Goal: Task Accomplishment & Management: Manage account settings

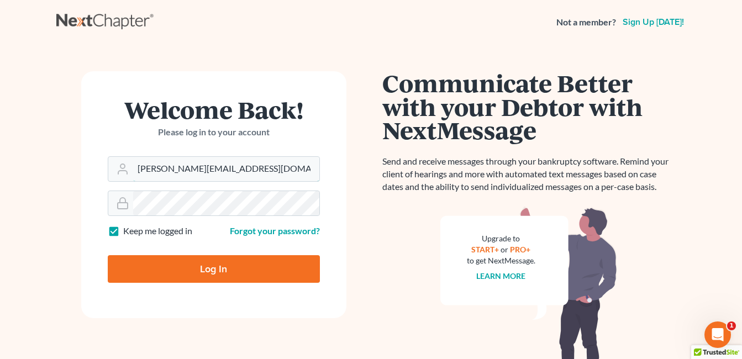
drag, startPoint x: 224, startPoint y: 168, endPoint x: 99, endPoint y: 172, distance: 125.0
click at [99, 172] on form "Welcome Back! Please log in to your account Email Address [PERSON_NAME][EMAIL_A…" at bounding box center [213, 194] width 265 height 247
type input "[EMAIL_ADDRESS][DOMAIN_NAME]"
click at [72, 207] on div "Welcome Back! Please log in to your account Email Address [EMAIL_ADDRESS][DOMAI…" at bounding box center [213, 235] width 315 height 328
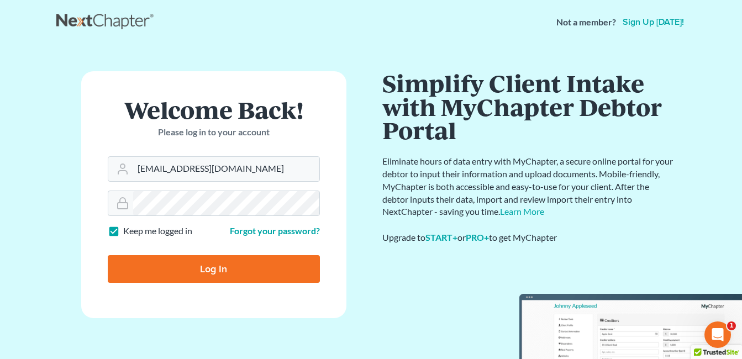
click at [143, 271] on input "Log In" at bounding box center [214, 269] width 212 height 28
type input "Thinking..."
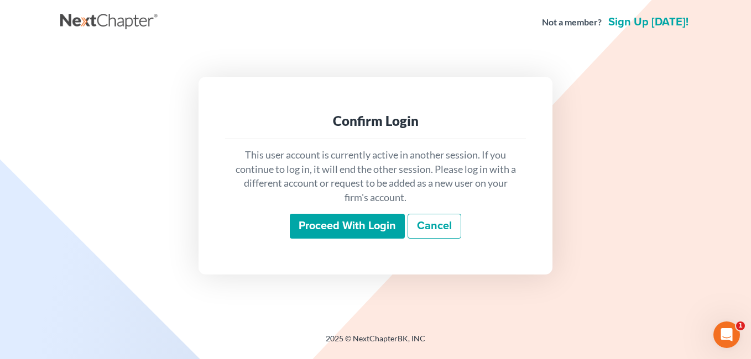
click at [334, 224] on input "Proceed with login" at bounding box center [347, 226] width 115 height 25
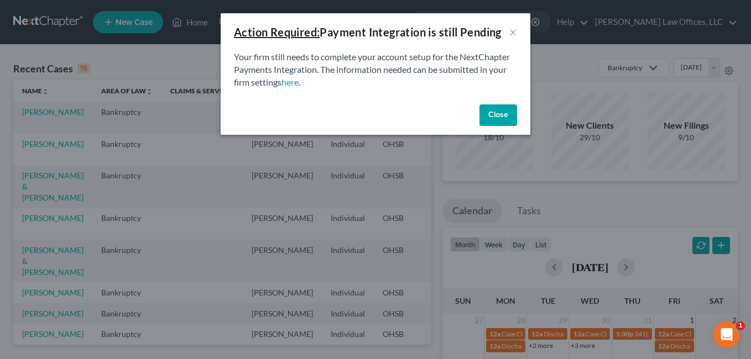
click at [495, 119] on button "Close" at bounding box center [498, 115] width 38 height 22
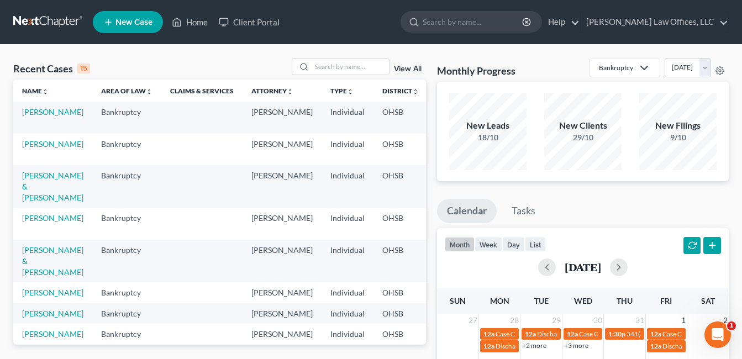
click at [408, 69] on link "View All" at bounding box center [408, 69] width 28 height 8
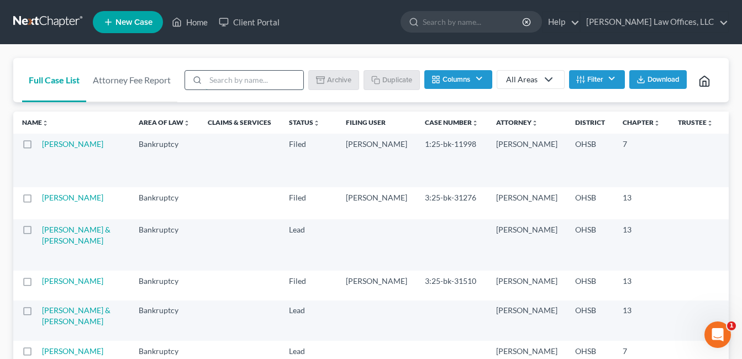
click at [276, 79] on input "search" at bounding box center [255, 80] width 98 height 19
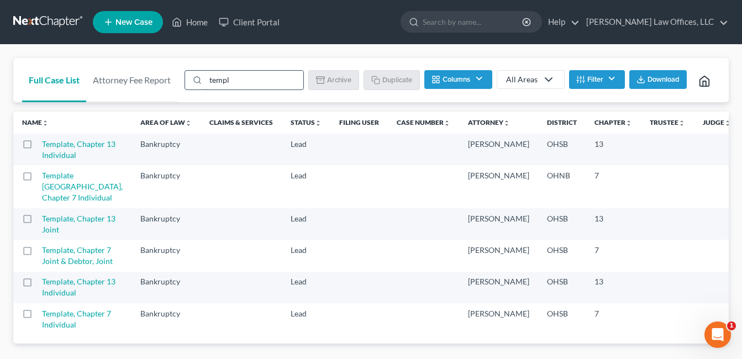
type input "template"
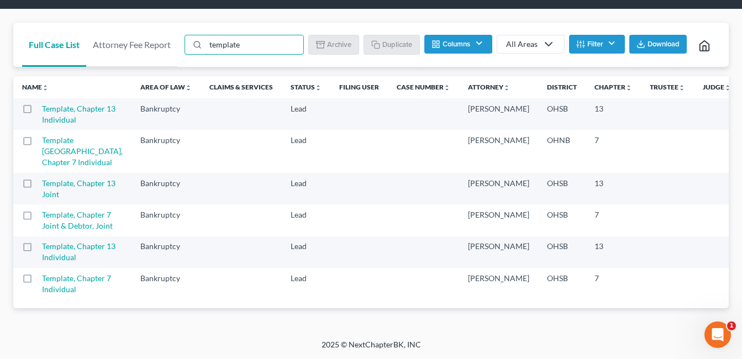
scroll to position [212, 0]
click at [38, 218] on label at bounding box center [38, 218] width 0 height 0
click at [42, 210] on input "checkbox" at bounding box center [45, 213] width 7 height 7
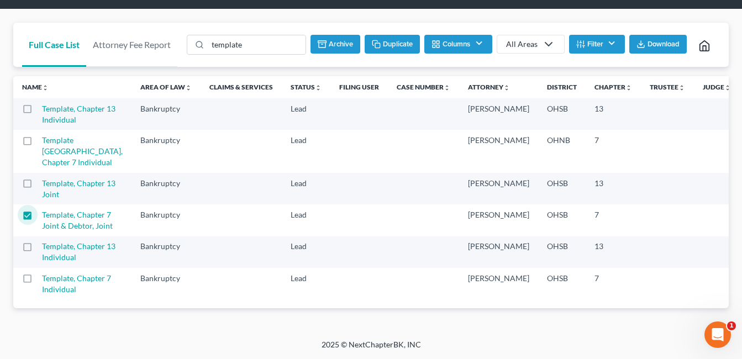
scroll to position [0, 0]
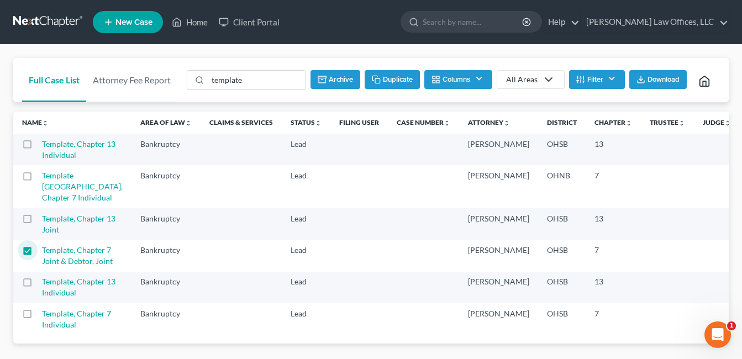
click at [394, 76] on button "Duplicate" at bounding box center [392, 79] width 55 height 19
checkbox input "false"
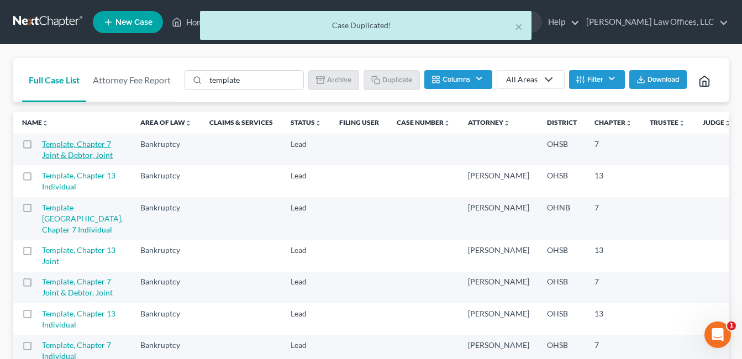
click at [58, 160] on link "Template, Chapter 7 Joint & Debtor, Joint" at bounding box center [77, 149] width 71 height 20
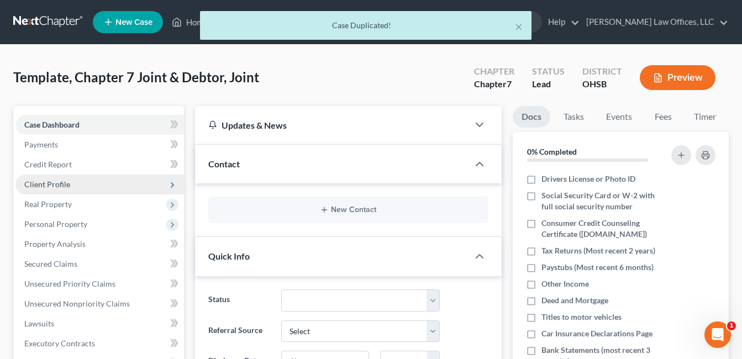
click at [61, 181] on span "Client Profile" at bounding box center [47, 184] width 46 height 9
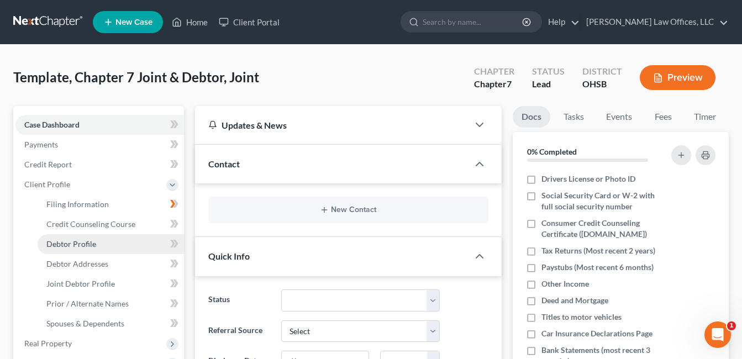
click at [84, 239] on span "Debtor Profile" at bounding box center [71, 243] width 50 height 9
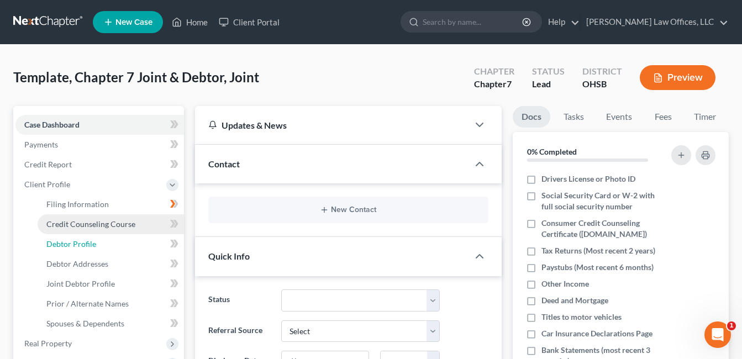
select select "1"
select select "0"
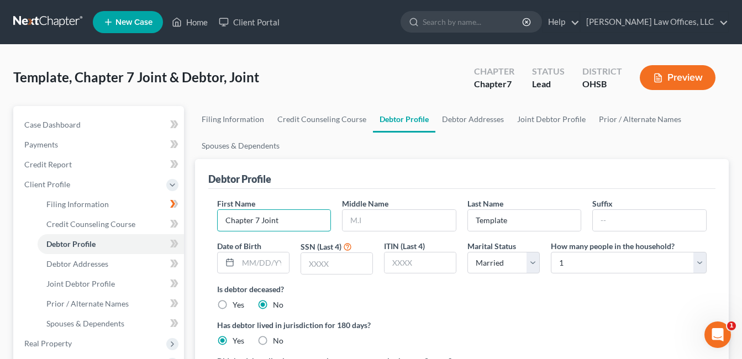
drag, startPoint x: 290, startPoint y: 217, endPoint x: 184, endPoint y: 235, distance: 107.2
type input "Sean"
type input "Dolphin"
click at [701, 259] on select "Select 1 2 3 4 5 6 7 8 9 10 11 12 13 14 15 16 17 18 19 20" at bounding box center [629, 263] width 156 height 22
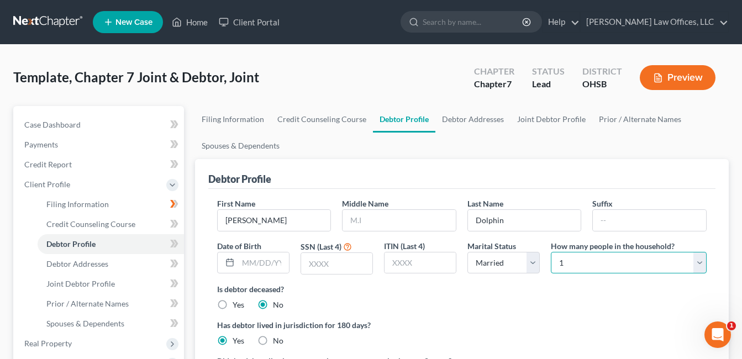
select select "1"
click at [551, 252] on select "Select 1 2 3 4 5 6 7 8 9 10 11 12 13 14 15 16 17 18 19 20" at bounding box center [629, 263] width 156 height 22
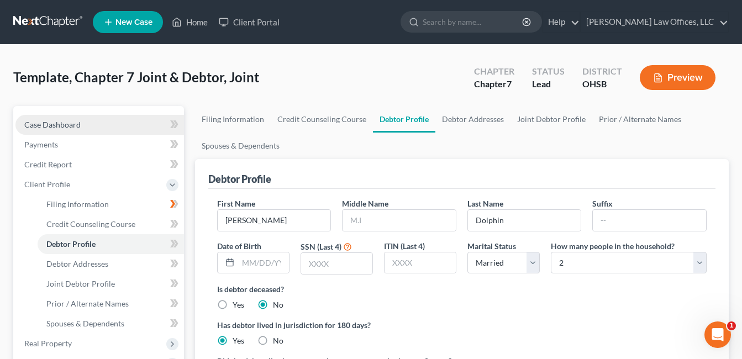
click at [100, 127] on link "Case Dashboard" at bounding box center [99, 125] width 169 height 20
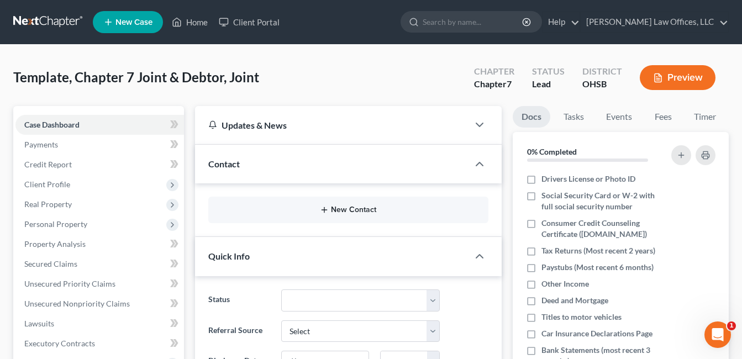
click at [374, 208] on button "New Contact" at bounding box center [348, 210] width 263 height 9
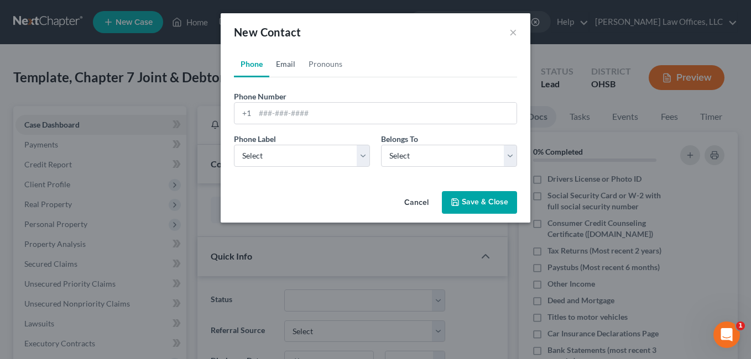
click at [284, 64] on link "Email" at bounding box center [285, 64] width 33 height 27
paste input "seandolphin123@gmail.com"
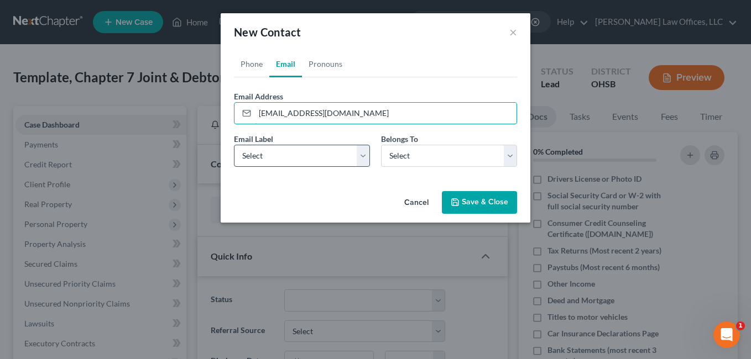
type input "seandolphin123@gmail.com"
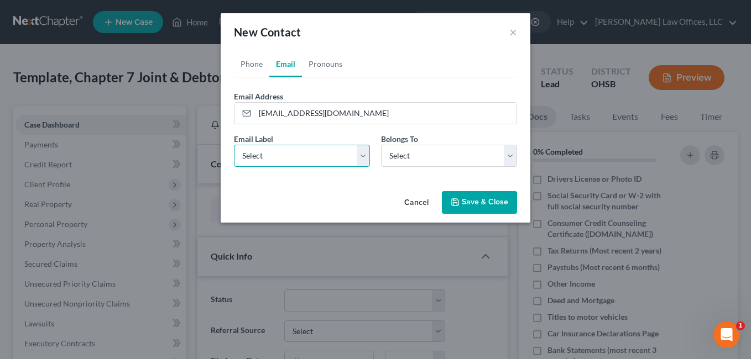
click at [360, 157] on select "Select Home Work Other" at bounding box center [302, 156] width 136 height 22
select select "0"
click at [234, 145] on select "Select Home Work Other" at bounding box center [302, 156] width 136 height 22
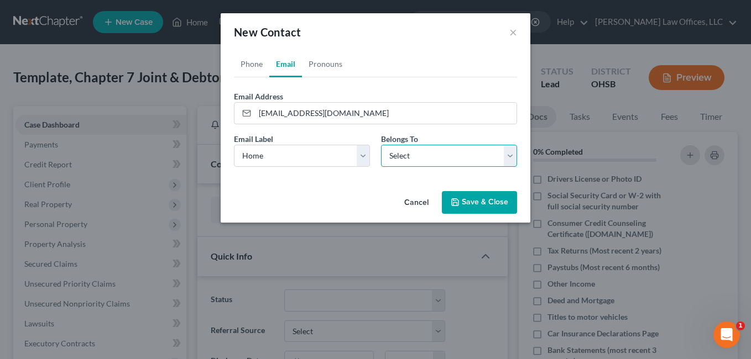
click at [515, 154] on select "Select Client Spouse Other" at bounding box center [449, 156] width 136 height 22
select select "0"
click at [381, 145] on select "Select Client Spouse Other" at bounding box center [449, 156] width 136 height 22
click at [482, 200] on button "Save & Close" at bounding box center [479, 202] width 75 height 23
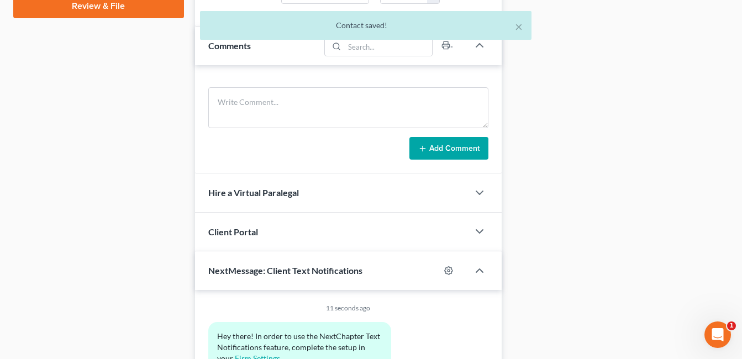
scroll to position [626, 0]
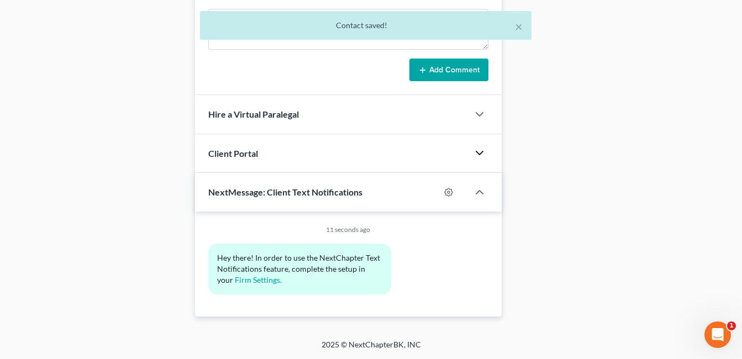
click at [483, 152] on polyline "button" at bounding box center [480, 152] width 7 height 3
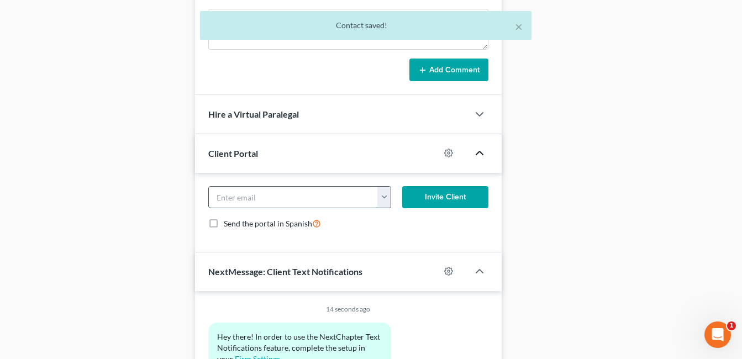
click at [297, 203] on input "email" at bounding box center [293, 197] width 169 height 21
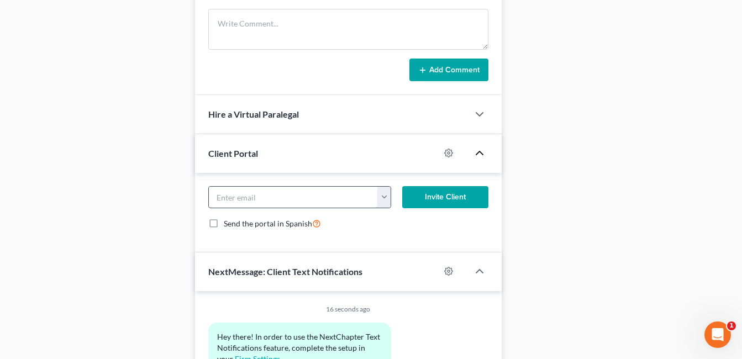
paste input "seandolphin123@gmail.com"
type input "seandolphin123@gmail.com"
click at [450, 195] on button "Invite Client" at bounding box center [445, 197] width 86 height 22
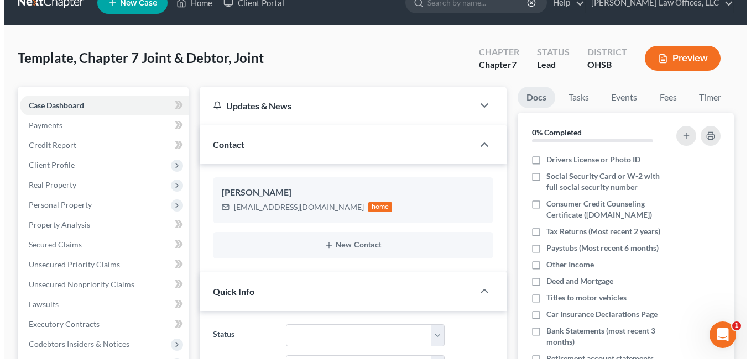
scroll to position [0, 0]
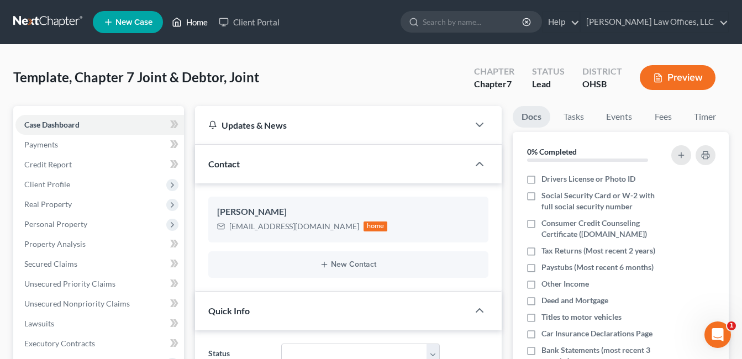
click at [196, 19] on link "Home" at bounding box center [189, 22] width 47 height 20
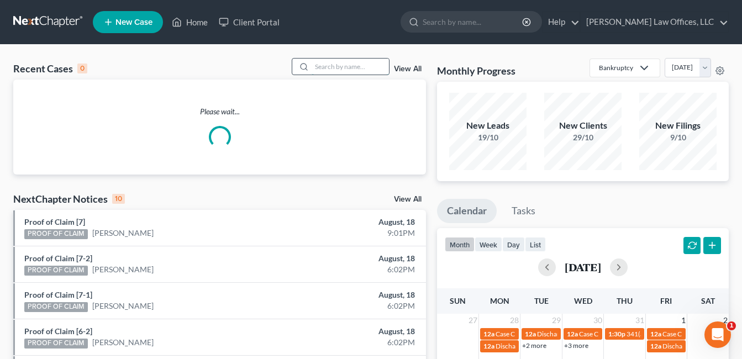
click at [335, 68] on input "search" at bounding box center [350, 67] width 77 height 16
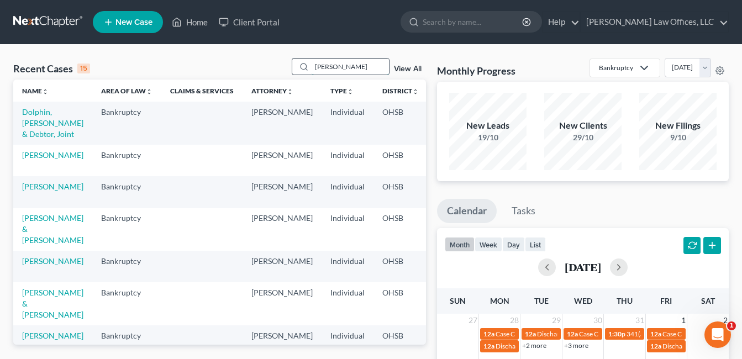
type input "thomas"
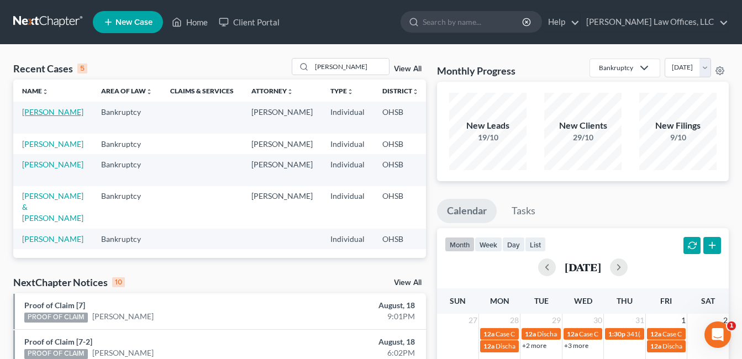
click at [35, 117] on link "Thomas, Teresa" at bounding box center [52, 111] width 61 height 9
select select "4"
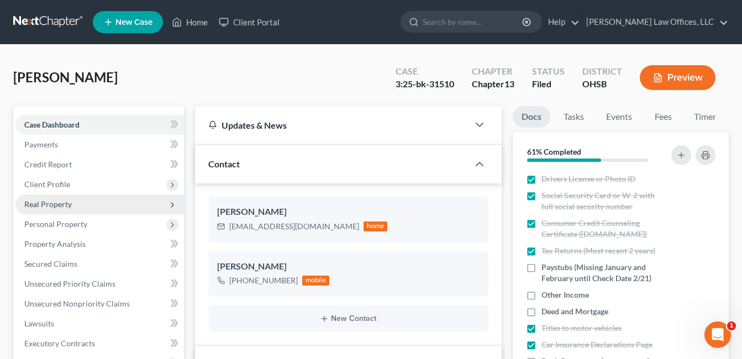
click at [54, 212] on span "Real Property" at bounding box center [99, 205] width 169 height 20
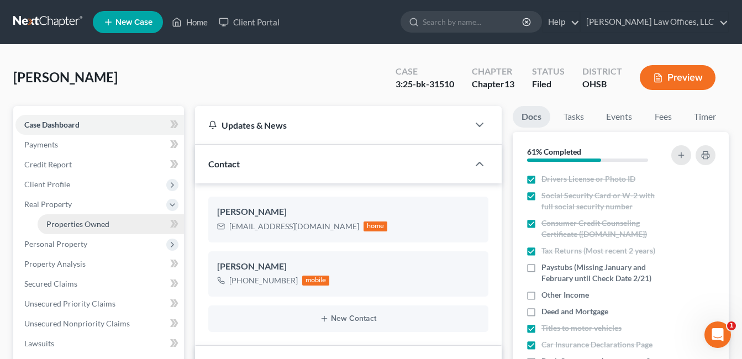
click at [55, 220] on span "Properties Owned" at bounding box center [77, 223] width 63 height 9
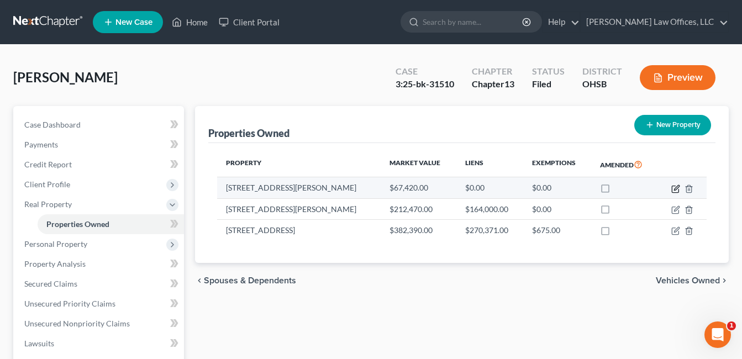
click at [676, 189] on icon "button" at bounding box center [676, 189] width 9 height 9
select select "36"
select select "3"
select select "7"
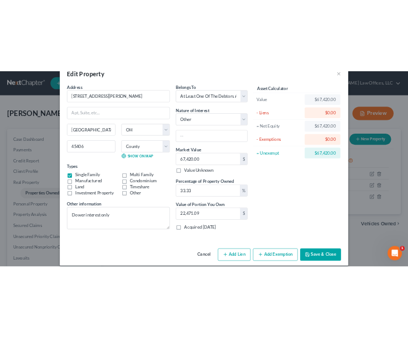
scroll to position [39, 0]
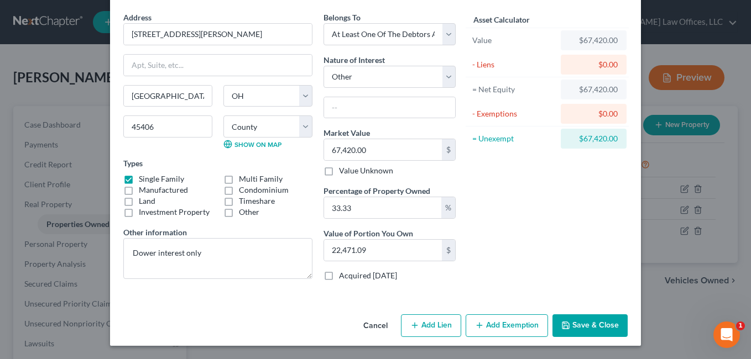
click at [577, 331] on button "Save & Close" at bounding box center [589, 326] width 75 height 23
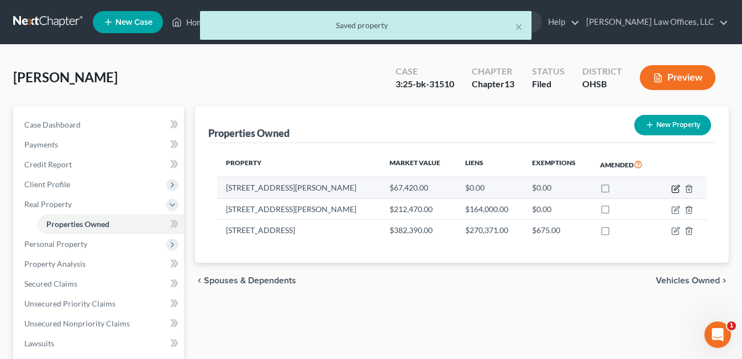
click at [674, 190] on icon "button" at bounding box center [676, 187] width 5 height 5
select select "36"
select select "56"
select select "3"
select select "7"
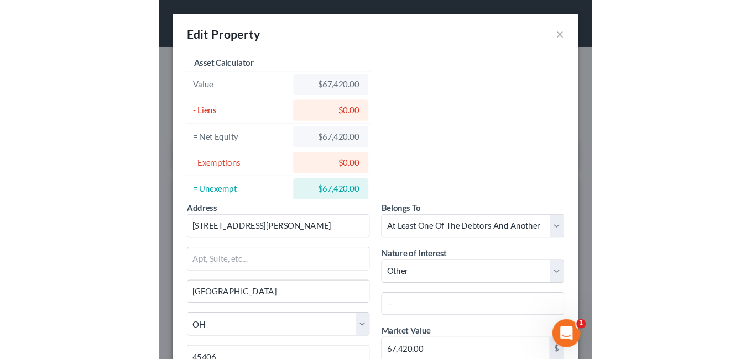
scroll to position [55, 0]
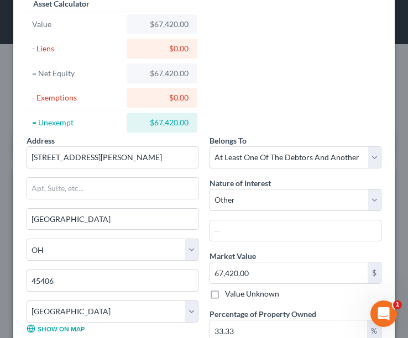
click at [284, 11] on div "Address * 2239 Benton Ave. Dayton State AL AK AR AZ CA CO CT DE DC FL GA GU HI …" at bounding box center [204, 257] width 366 height 522
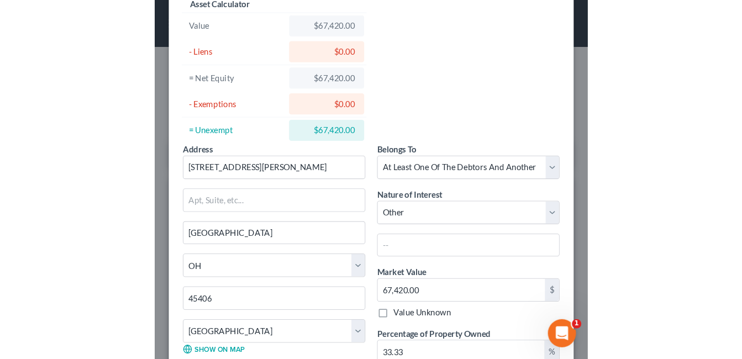
scroll to position [39, 0]
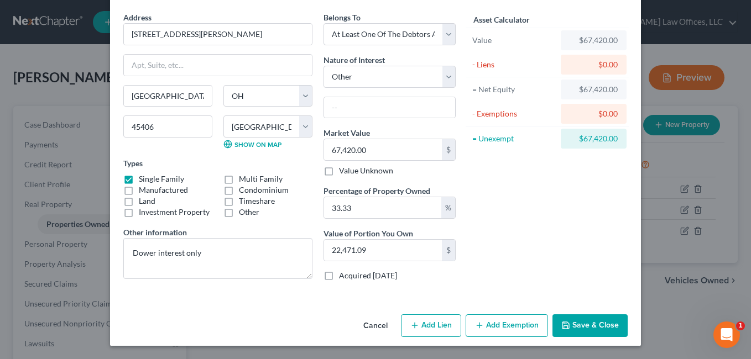
click at [577, 318] on button "Save & Close" at bounding box center [589, 326] width 75 height 23
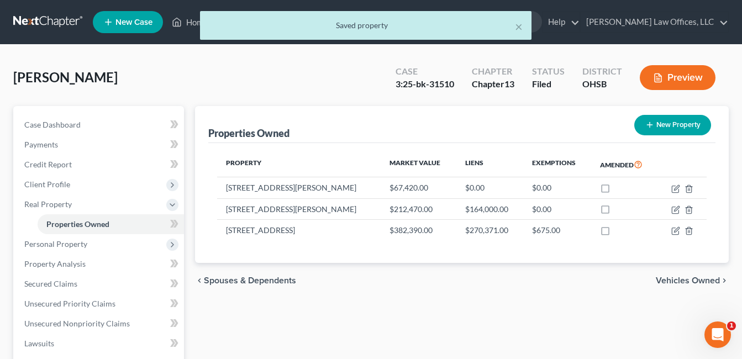
scroll to position [288, 0]
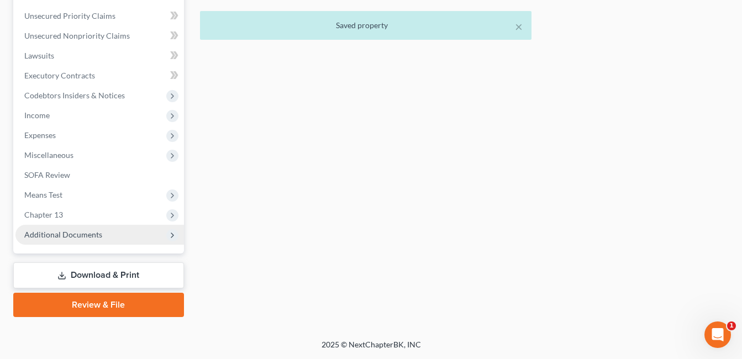
click at [80, 240] on span "Additional Documents" at bounding box center [99, 235] width 169 height 20
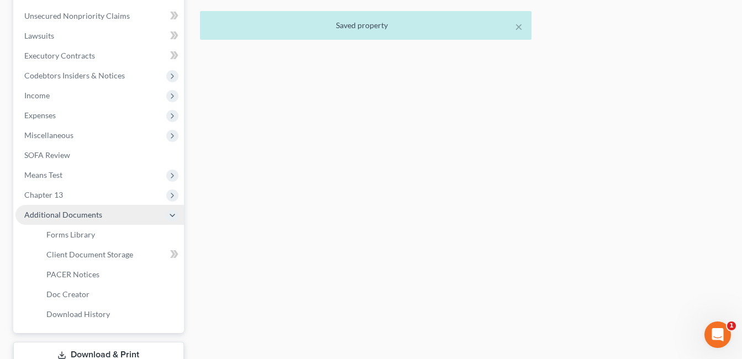
scroll to position [268, 0]
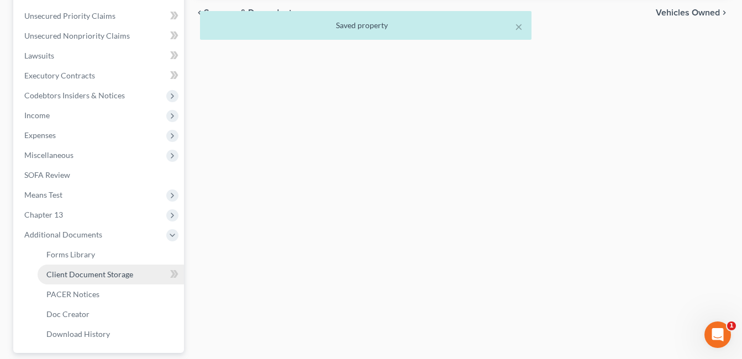
click at [100, 277] on span "Client Document Storage" at bounding box center [89, 274] width 87 height 9
select select "7"
select select "52"
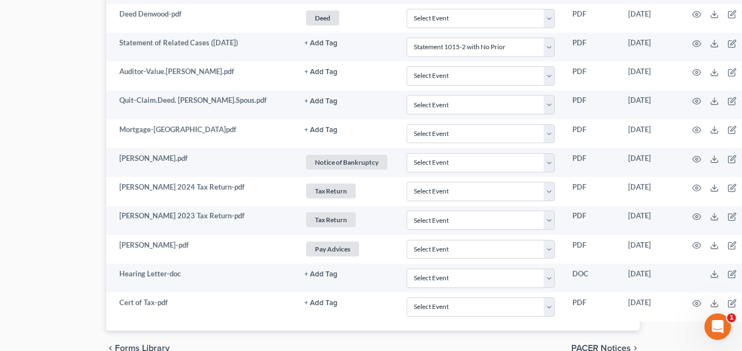
scroll to position [1476, 109]
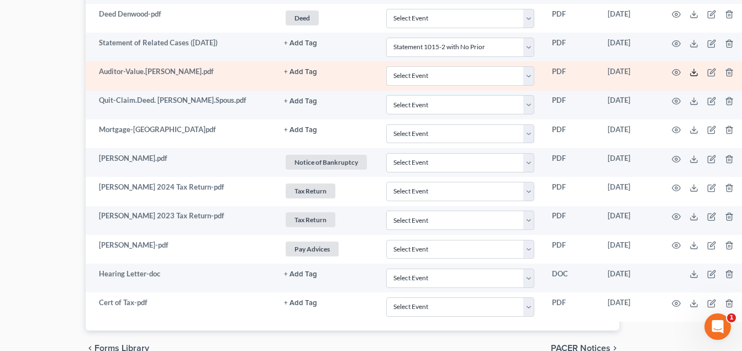
click at [690, 71] on icon at bounding box center [694, 72] width 9 height 9
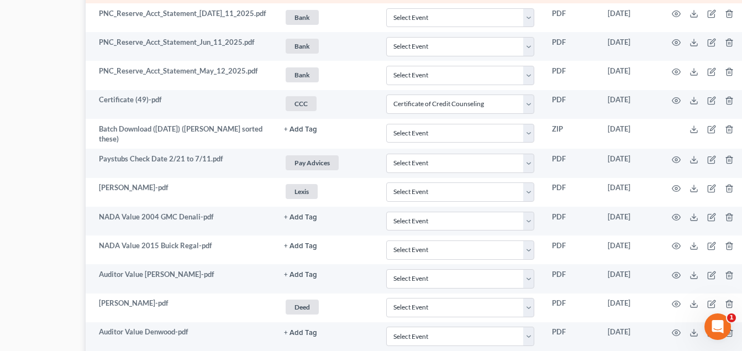
scroll to position [1144, 109]
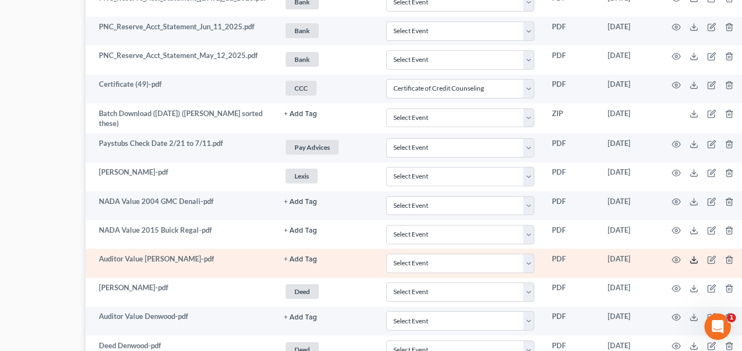
click at [693, 259] on polyline at bounding box center [695, 260] width 4 height 2
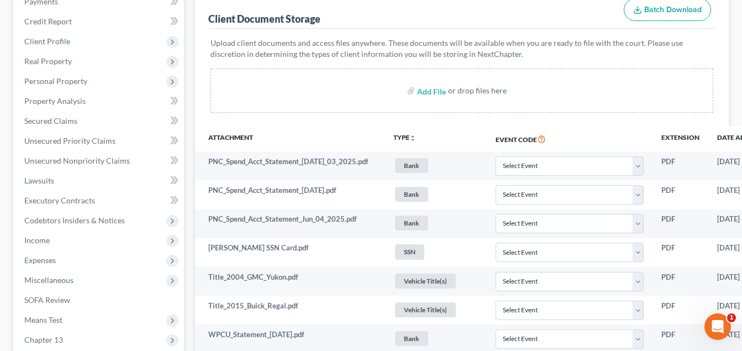
scroll to position [94, 0]
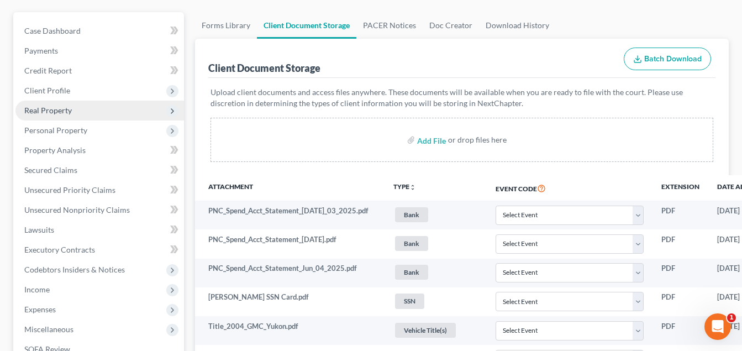
click at [56, 112] on span "Real Property" at bounding box center [48, 110] width 48 height 9
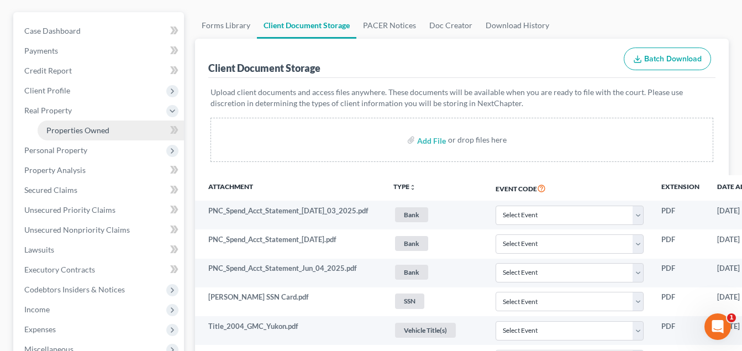
click at [57, 129] on span "Properties Owned" at bounding box center [77, 129] width 63 height 9
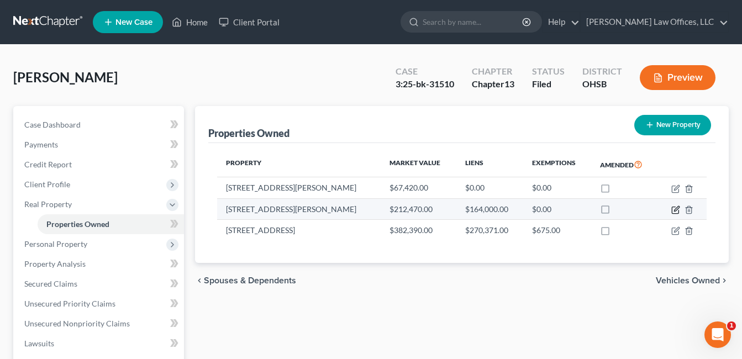
click at [673, 210] on icon "button" at bounding box center [676, 210] width 9 height 9
select select "36"
select select "56"
select select "0"
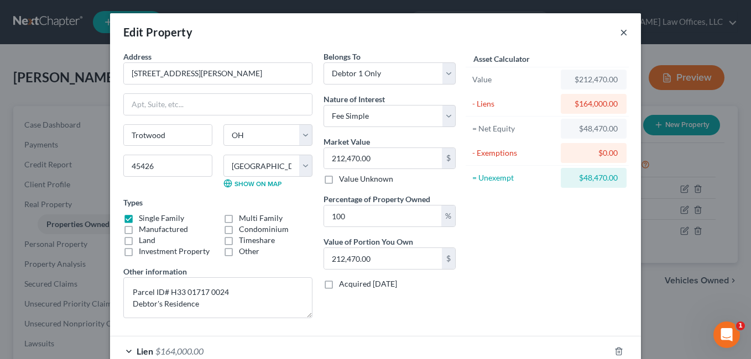
click at [620, 33] on button "×" at bounding box center [624, 31] width 8 height 13
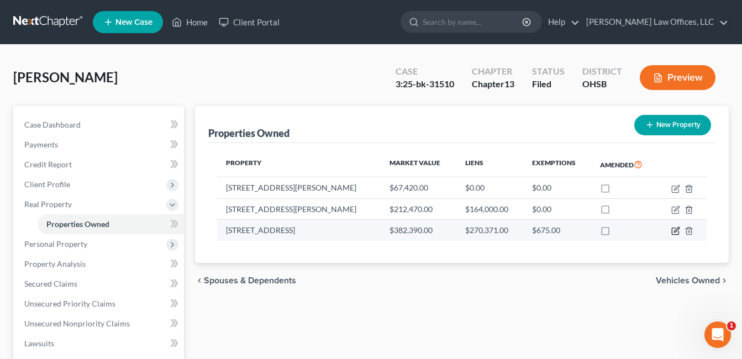
click at [674, 232] on icon "button" at bounding box center [676, 231] width 9 height 9
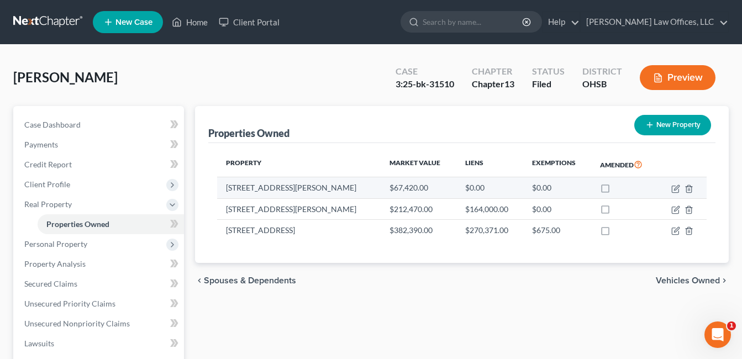
select select "36"
select select "56"
select select "3"
select select "1"
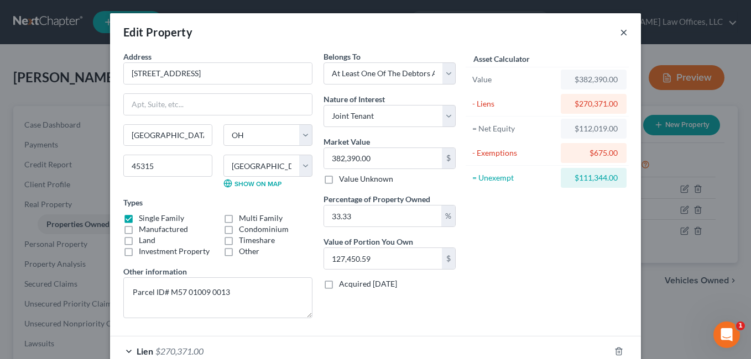
click at [620, 31] on button "×" at bounding box center [624, 31] width 8 height 13
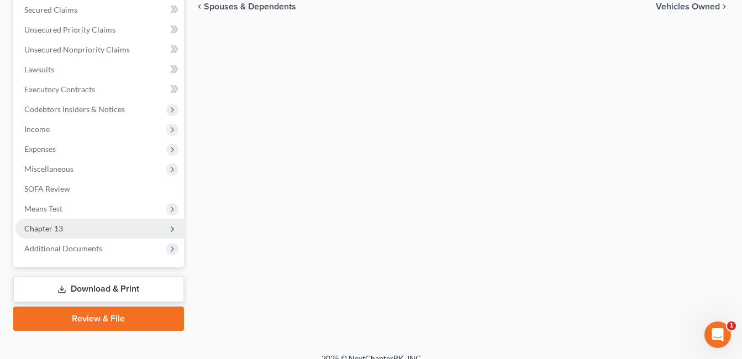
scroll to position [288, 0]
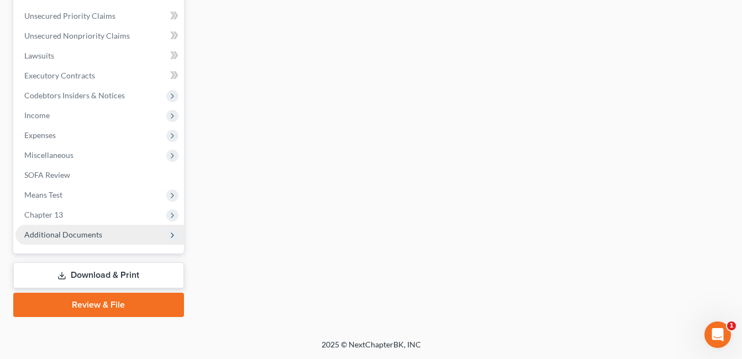
click at [80, 234] on span "Additional Documents" at bounding box center [63, 234] width 78 height 9
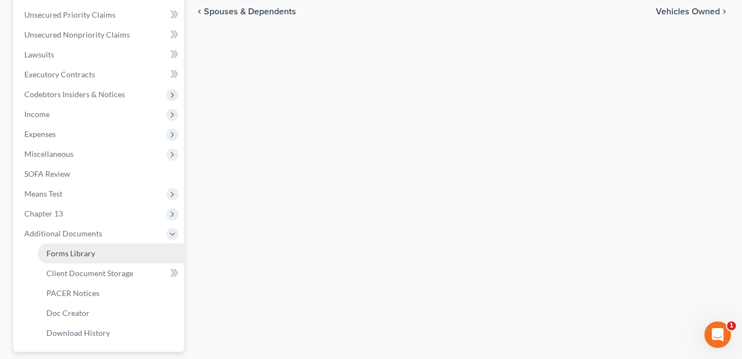
scroll to position [268, 0]
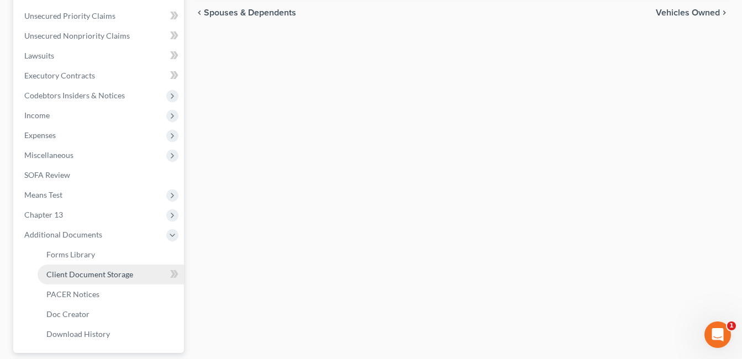
click at [104, 274] on span "Client Document Storage" at bounding box center [89, 274] width 87 height 9
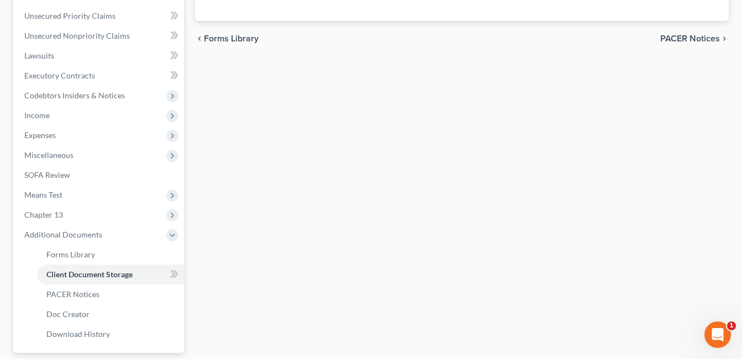
scroll to position [195, 0]
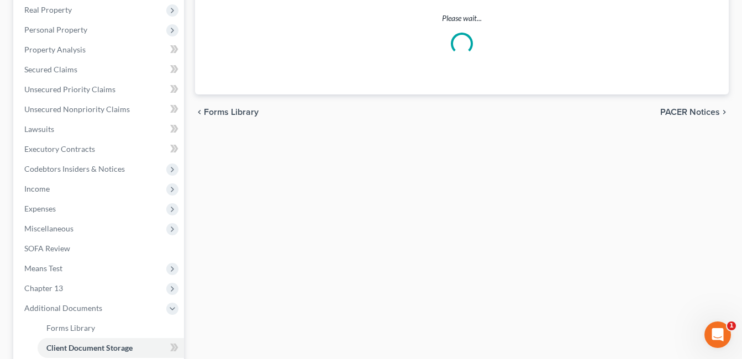
select select "7"
select select "52"
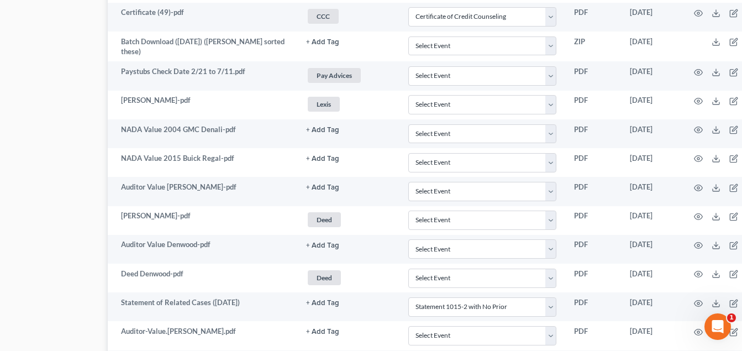
scroll to position [1216, 109]
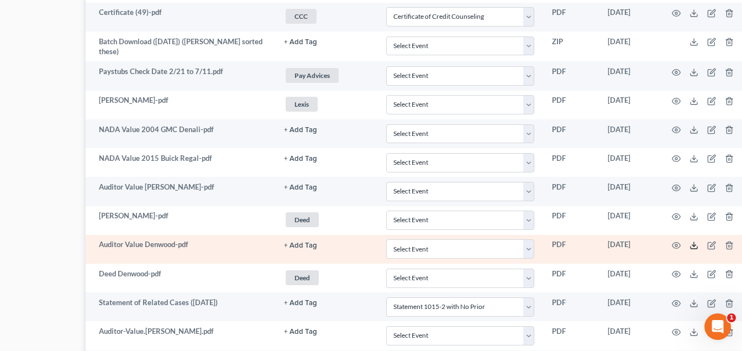
click at [690, 245] on icon at bounding box center [694, 245] width 9 height 9
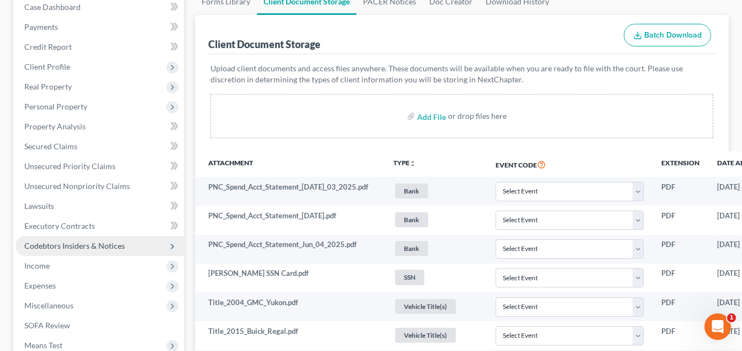
scroll to position [111, 0]
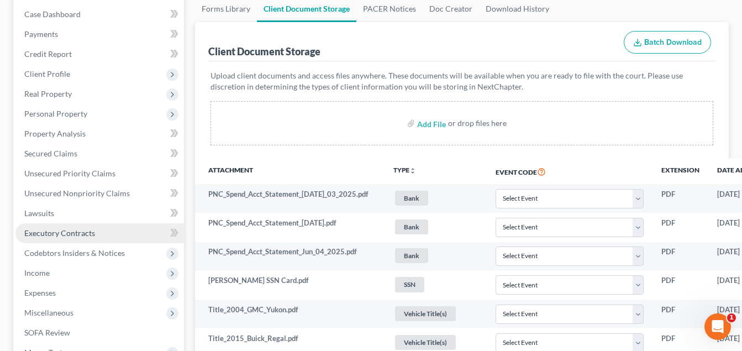
click at [98, 232] on link "Executory Contracts" at bounding box center [99, 233] width 169 height 20
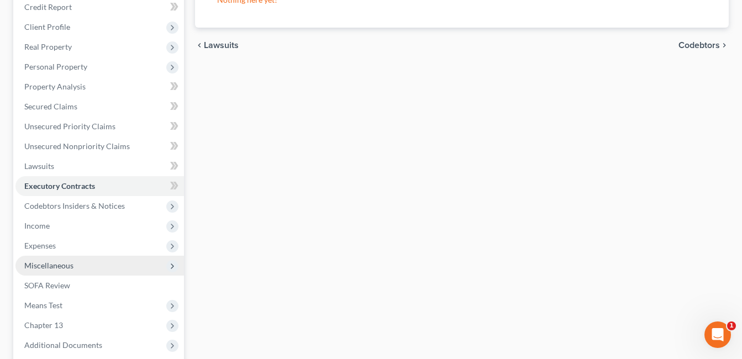
scroll to position [268, 0]
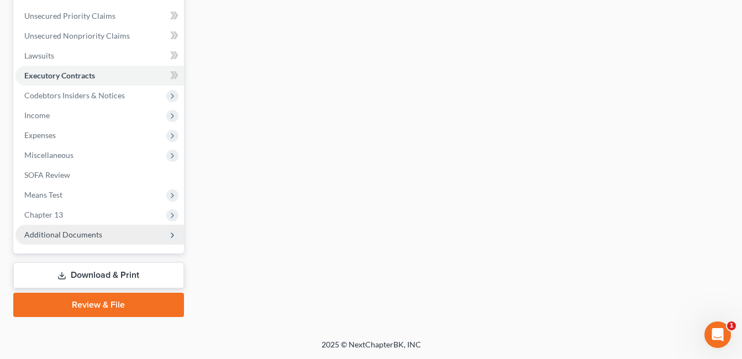
click at [91, 240] on span "Additional Documents" at bounding box center [99, 235] width 169 height 20
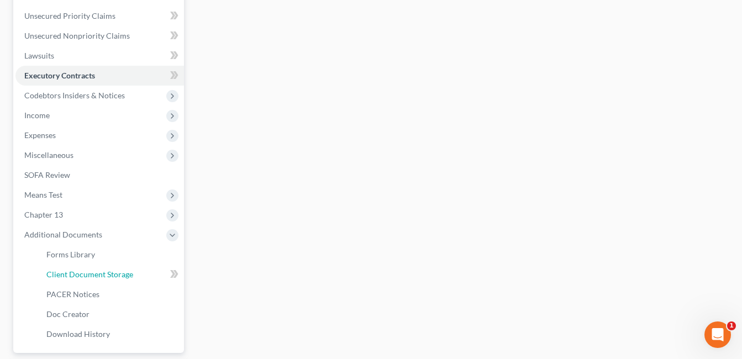
drag, startPoint x: 98, startPoint y: 276, endPoint x: 185, endPoint y: 273, distance: 87.4
click at [98, 277] on span "Client Document Storage" at bounding box center [89, 274] width 87 height 9
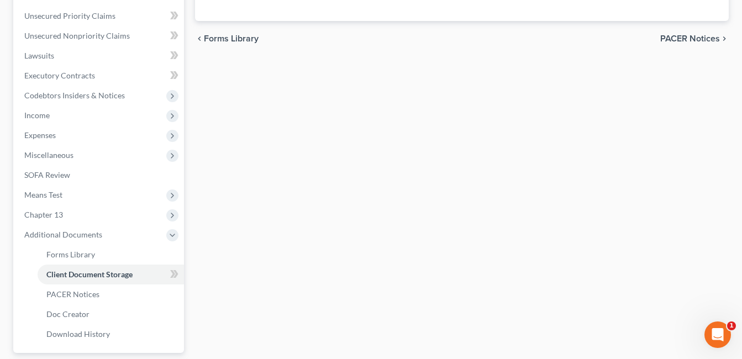
scroll to position [194, 0]
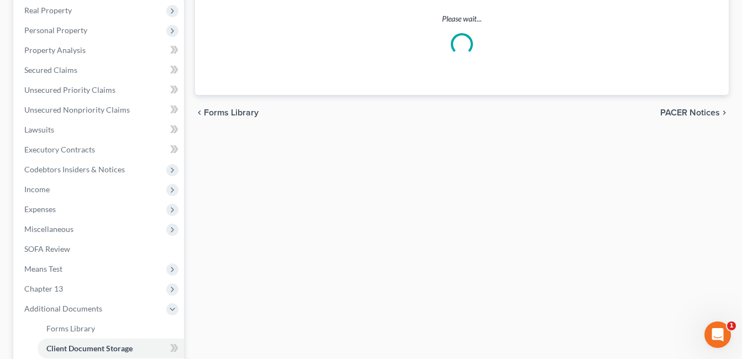
select select "7"
select select "52"
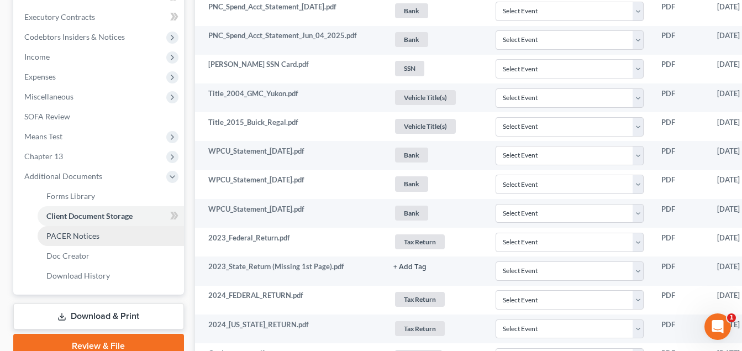
scroll to position [332, 0]
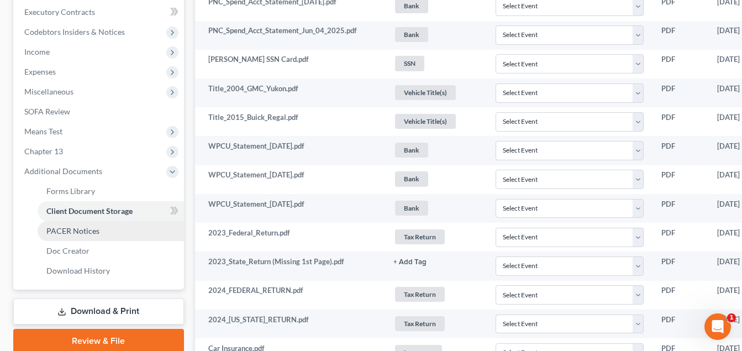
click at [96, 233] on span "PACER Notices" at bounding box center [72, 230] width 53 height 9
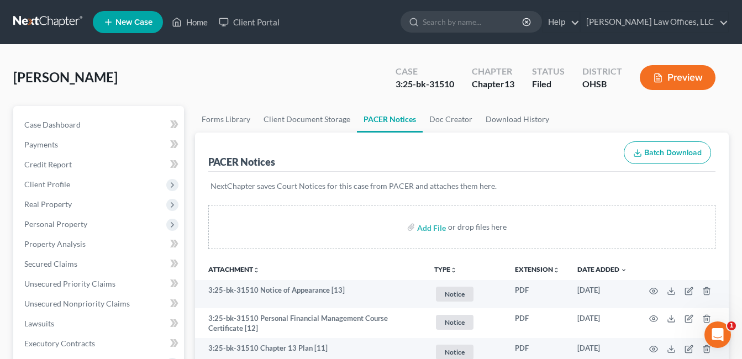
scroll to position [166, 0]
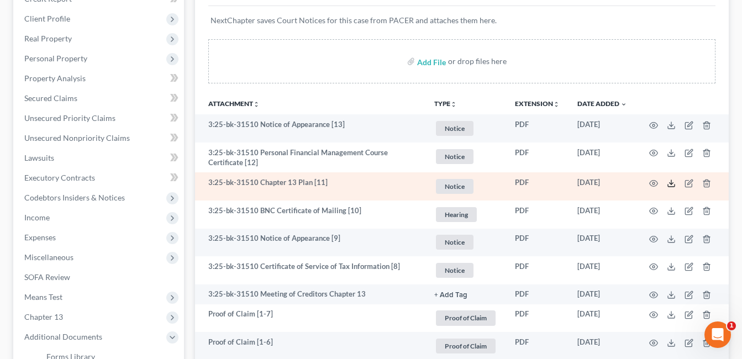
click at [669, 186] on icon at bounding box center [671, 183] width 9 height 9
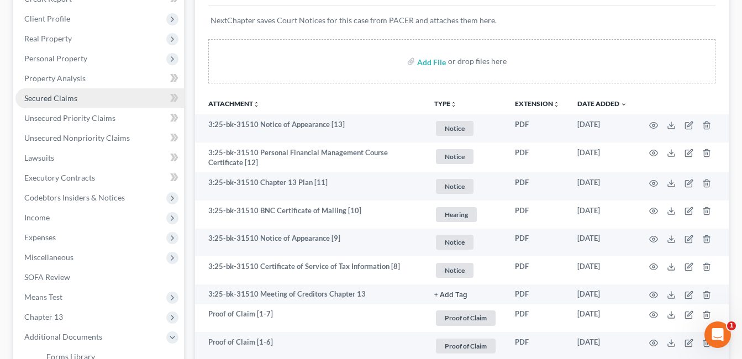
click at [85, 104] on link "Secured Claims" at bounding box center [99, 98] width 169 height 20
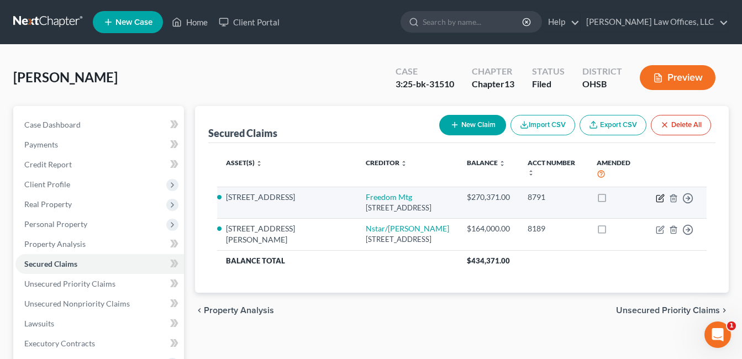
click at [660, 200] on icon "button" at bounding box center [661, 197] width 5 height 5
select select "15"
select select "0"
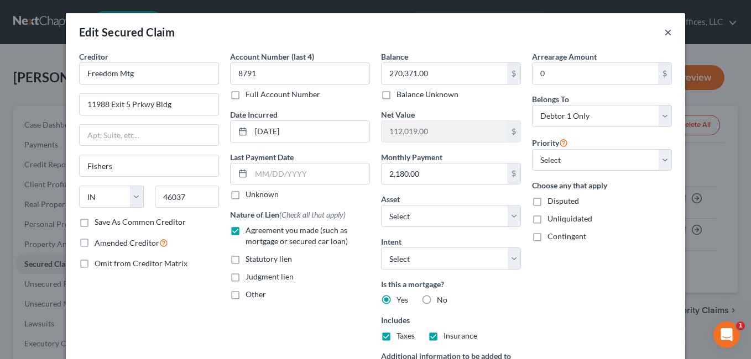
click at [664, 33] on button "×" at bounding box center [668, 31] width 8 height 13
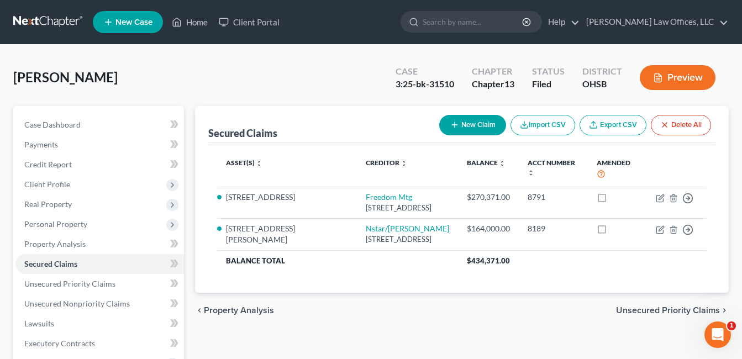
click at [313, 69] on div "Thomas, Teresa Upgraded Case 3:25-bk-31510 Chapter Chapter 13 Status Filed Dist…" at bounding box center [371, 82] width 716 height 48
